Goal: Task Accomplishment & Management: Use online tool/utility

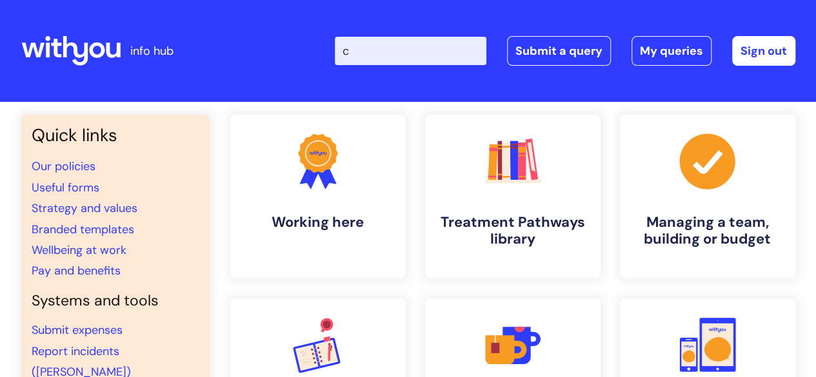
click at [423, 43] on input "c" at bounding box center [411, 51] width 152 height 28
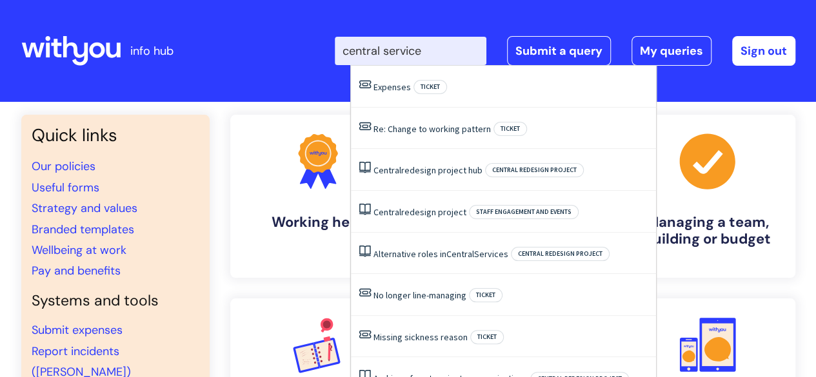
type input "central services"
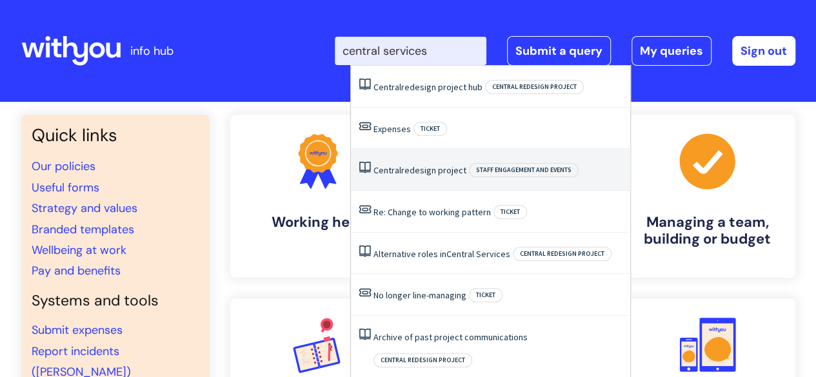
click at [424, 182] on li "Central redesign project Staff engagement and events" at bounding box center [490, 170] width 279 height 42
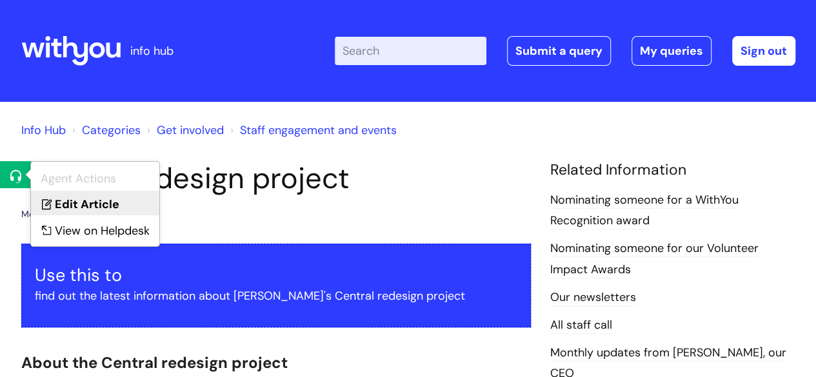
click at [84, 213] on link "Edit Article" at bounding box center [95, 203] width 128 height 24
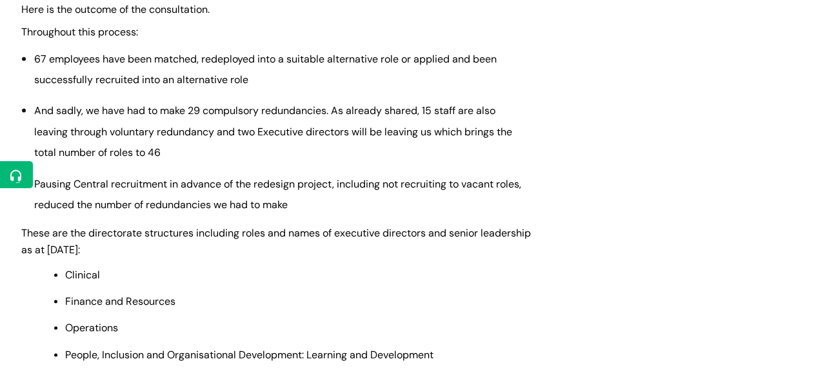
scroll to position [950, 0]
